Goal: Information Seeking & Learning: Learn about a topic

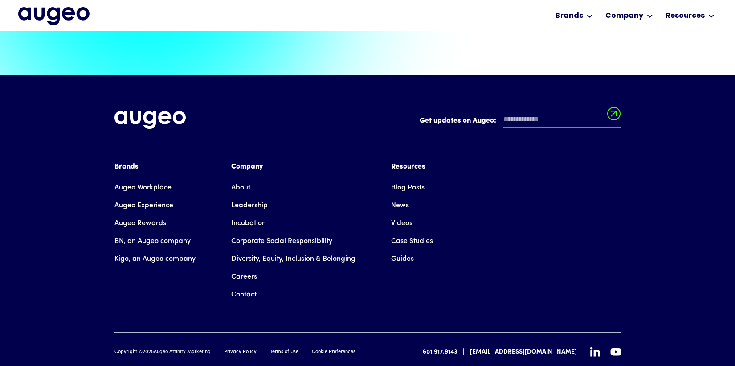
scroll to position [2025, 0]
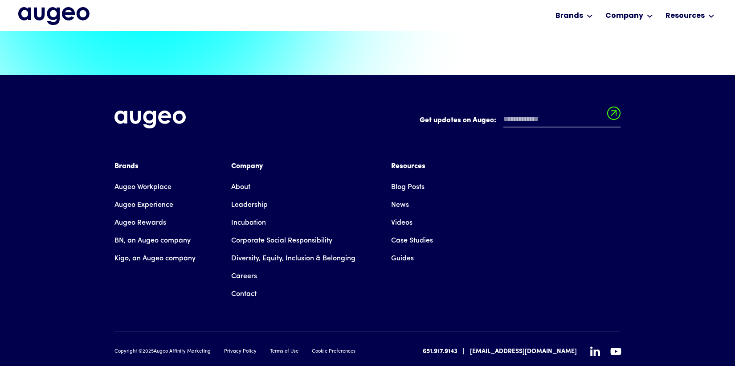
click at [245, 214] on link "Incubation" at bounding box center [248, 223] width 35 height 18
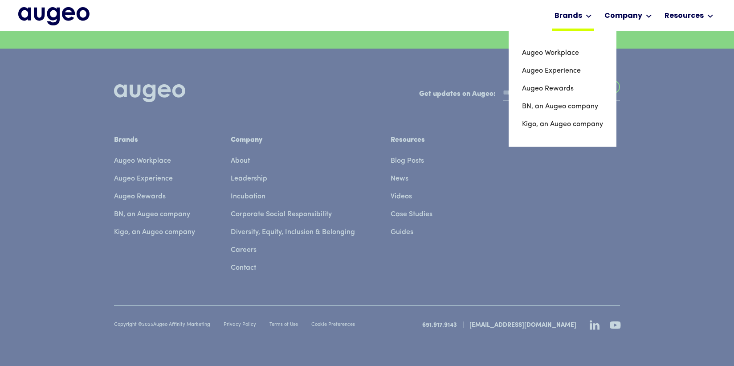
scroll to position [6944, 0]
click at [564, 120] on link "Kigo, an Augeo company" at bounding box center [561, 124] width 82 height 18
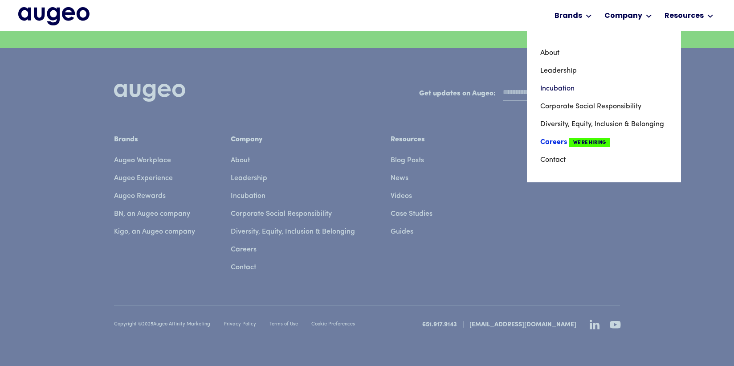
click at [563, 142] on link "Careers We're Hiring" at bounding box center [603, 142] width 127 height 18
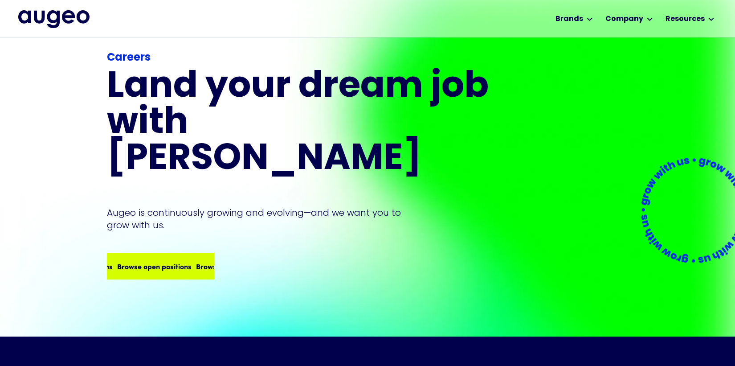
click at [167, 218] on div "Careers Land your dream job﻿ with Augeo Augeo is continuously growing and evolv…" at bounding box center [299, 164] width 385 height 229
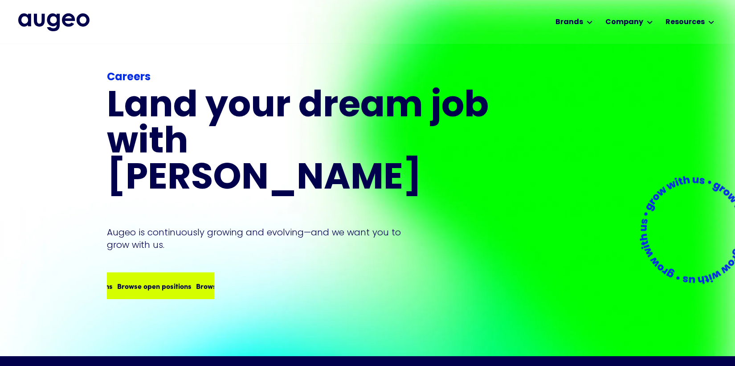
scroll to position [2, 0]
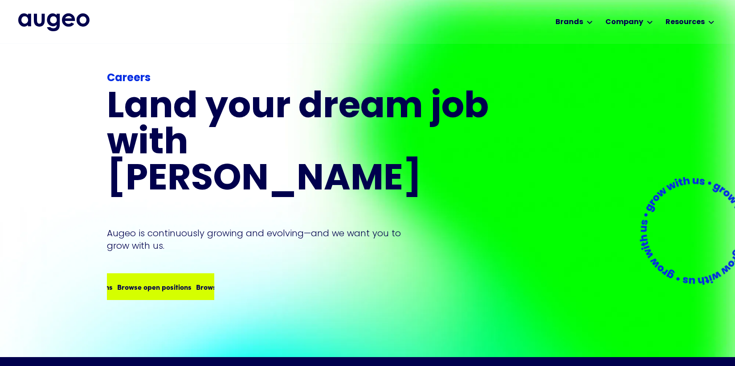
click at [167, 274] on div "Browse open positions Browse open positions Browse open positions Browse open p…" at bounding box center [161, 286] width 106 height 25
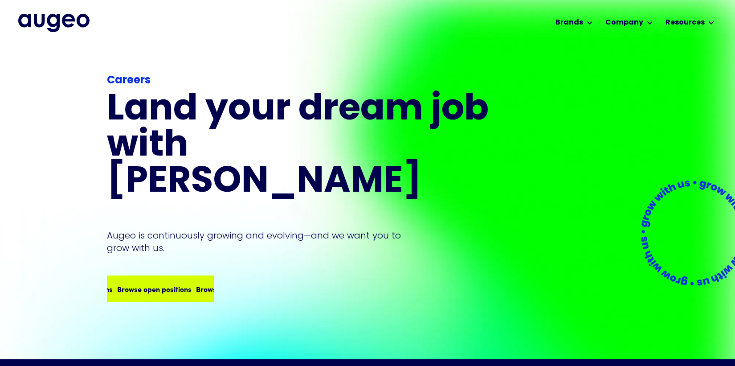
scroll to position [0, 0]
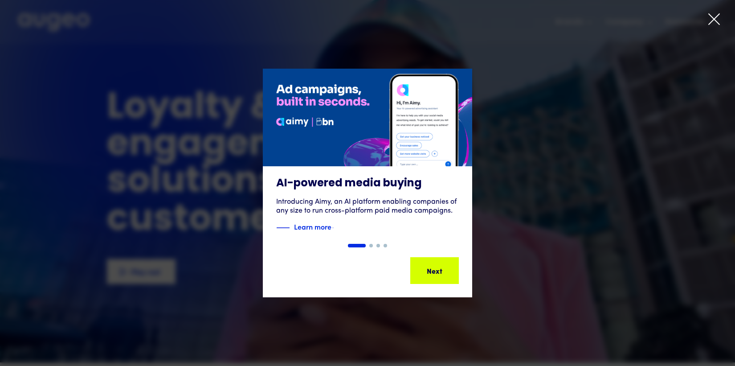
click at [713, 25] on icon at bounding box center [713, 18] width 13 height 13
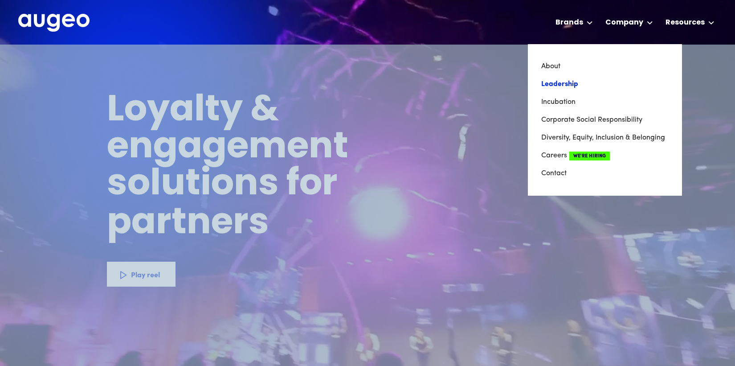
click at [587, 83] on link "Leadership" at bounding box center [604, 84] width 127 height 18
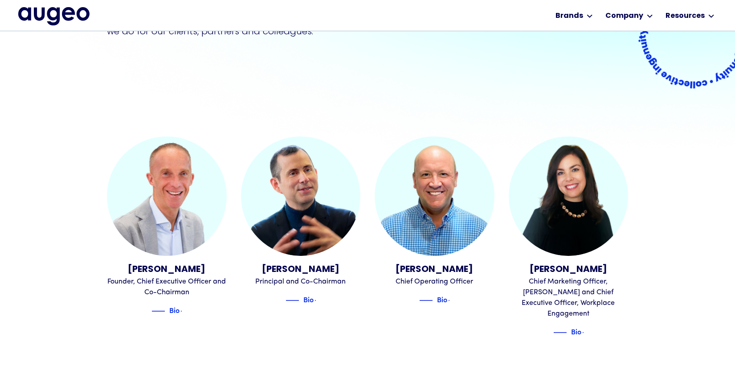
scroll to position [188, 0]
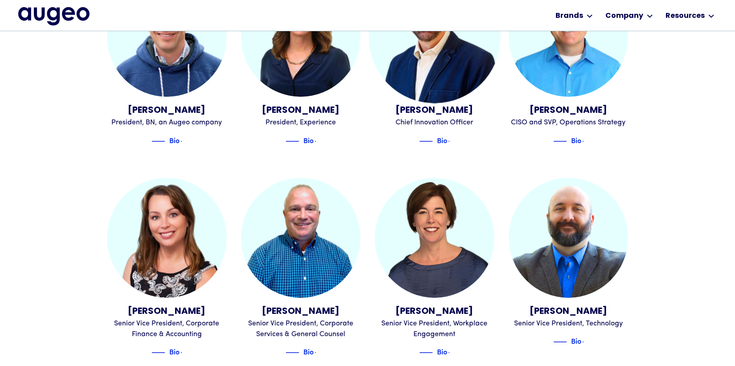
click at [428, 117] on div "Chief Innovation Officer" at bounding box center [434, 122] width 120 height 11
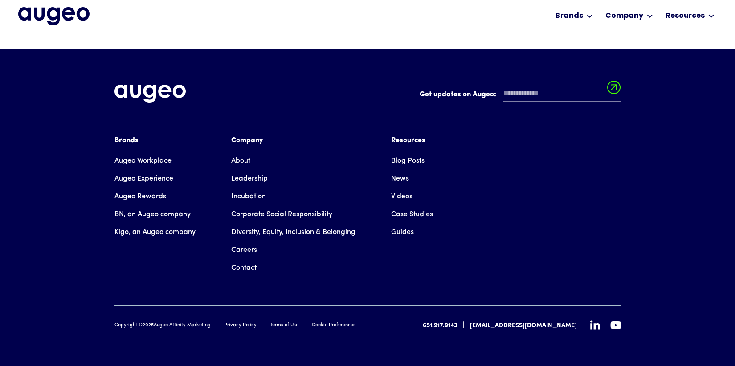
scroll to position [315, 0]
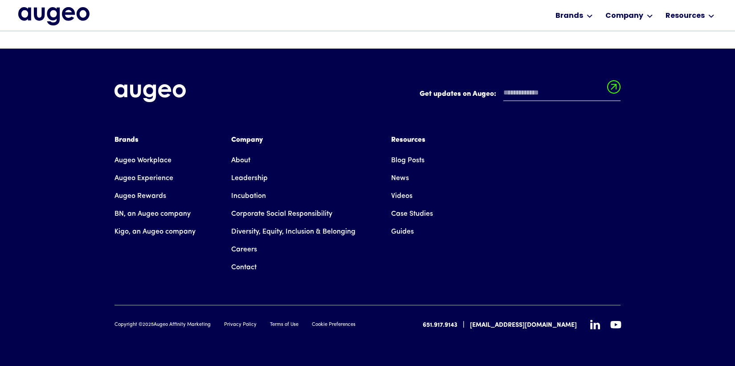
click at [255, 197] on link "Incubation" at bounding box center [248, 196] width 35 height 18
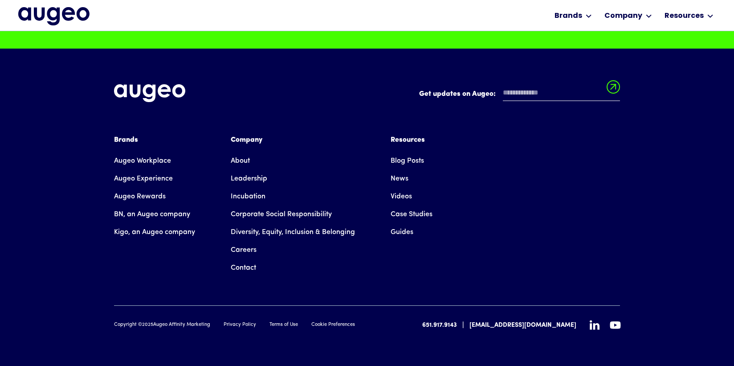
scroll to position [6944, 0]
